Goal: Task Accomplishment & Management: Manage account settings

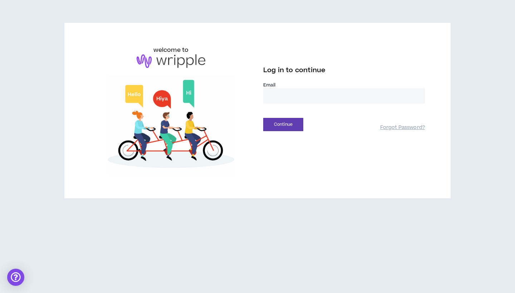
type input "**********"
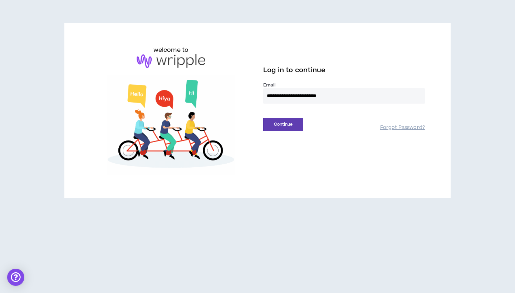
click at [283, 124] on button "Continue" at bounding box center [283, 124] width 40 height 13
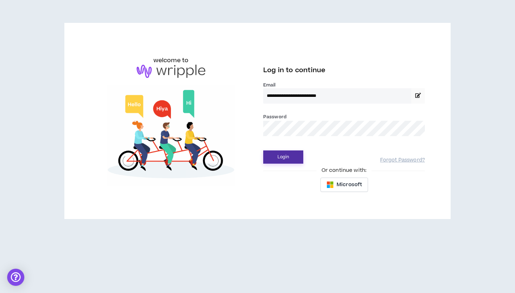
click at [288, 154] on button "Login" at bounding box center [283, 156] width 40 height 13
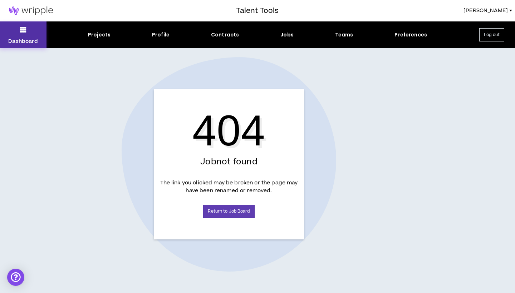
click at [20, 33] on icon at bounding box center [23, 30] width 6 height 10
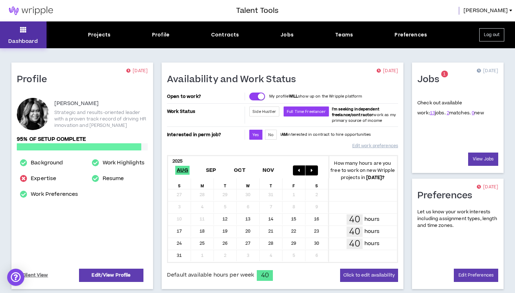
click at [20, 33] on icon at bounding box center [23, 30] width 6 height 10
click at [36, 177] on link "Expertise" at bounding box center [44, 178] width 26 height 9
select select "***"
select select "**"
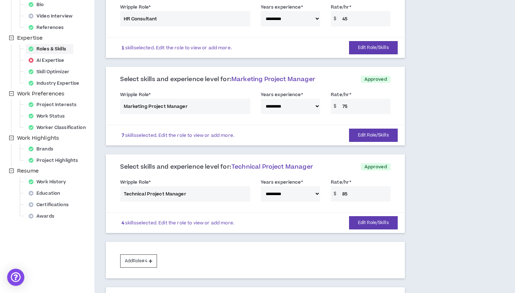
scroll to position [117, 0]
click at [139, 254] on button "Add Role #4" at bounding box center [138, 260] width 37 height 13
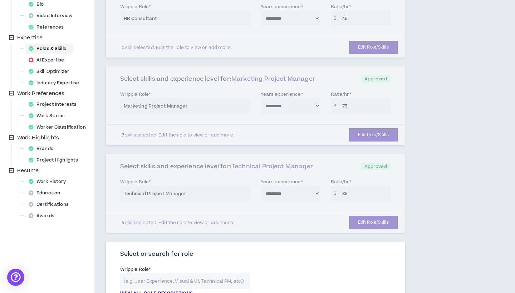
scroll to position [126, 0]
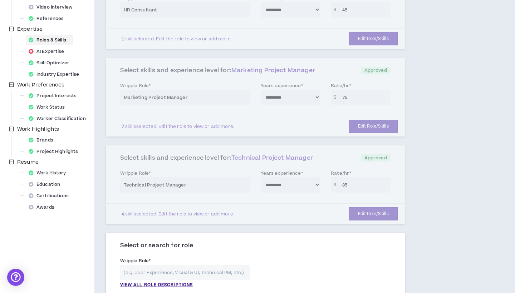
click at [139, 265] on input "text" at bounding box center [185, 272] width 130 height 15
type input "O"
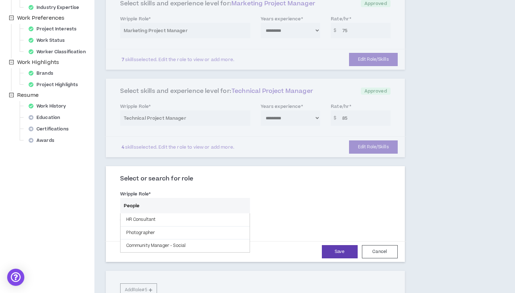
scroll to position [193, 0]
type input "P"
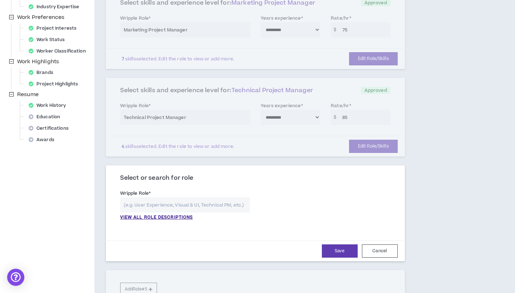
click at [78, 218] on div "Your profile is approved Preview Client View Edit Your Profile Background Basic…" at bounding box center [47, 197] width 94 height 716
click at [143, 214] on p "VIEW ALL ROLE DESCRIPTIONS" at bounding box center [156, 217] width 73 height 6
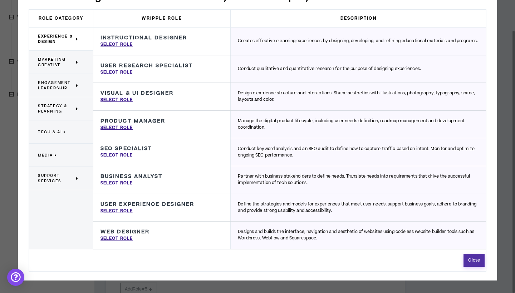
click at [473, 258] on button "Close" at bounding box center [473, 260] width 21 height 13
